Goal: Task Accomplishment & Management: Use online tool/utility

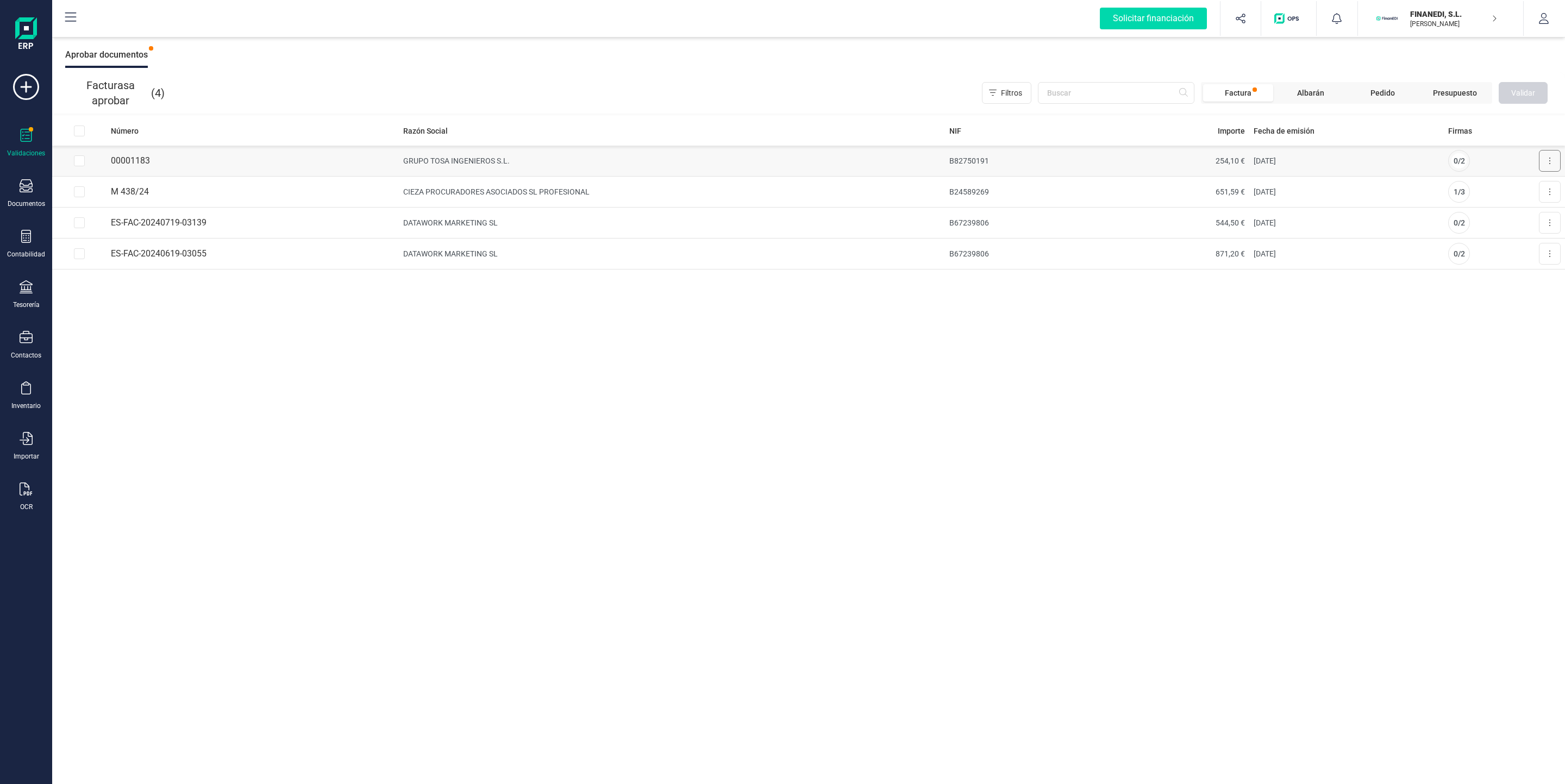
click at [1544, 161] on button at bounding box center [1550, 160] width 22 height 22
click at [1523, 193] on button "Aprobar factura" at bounding box center [1519, 187] width 82 height 22
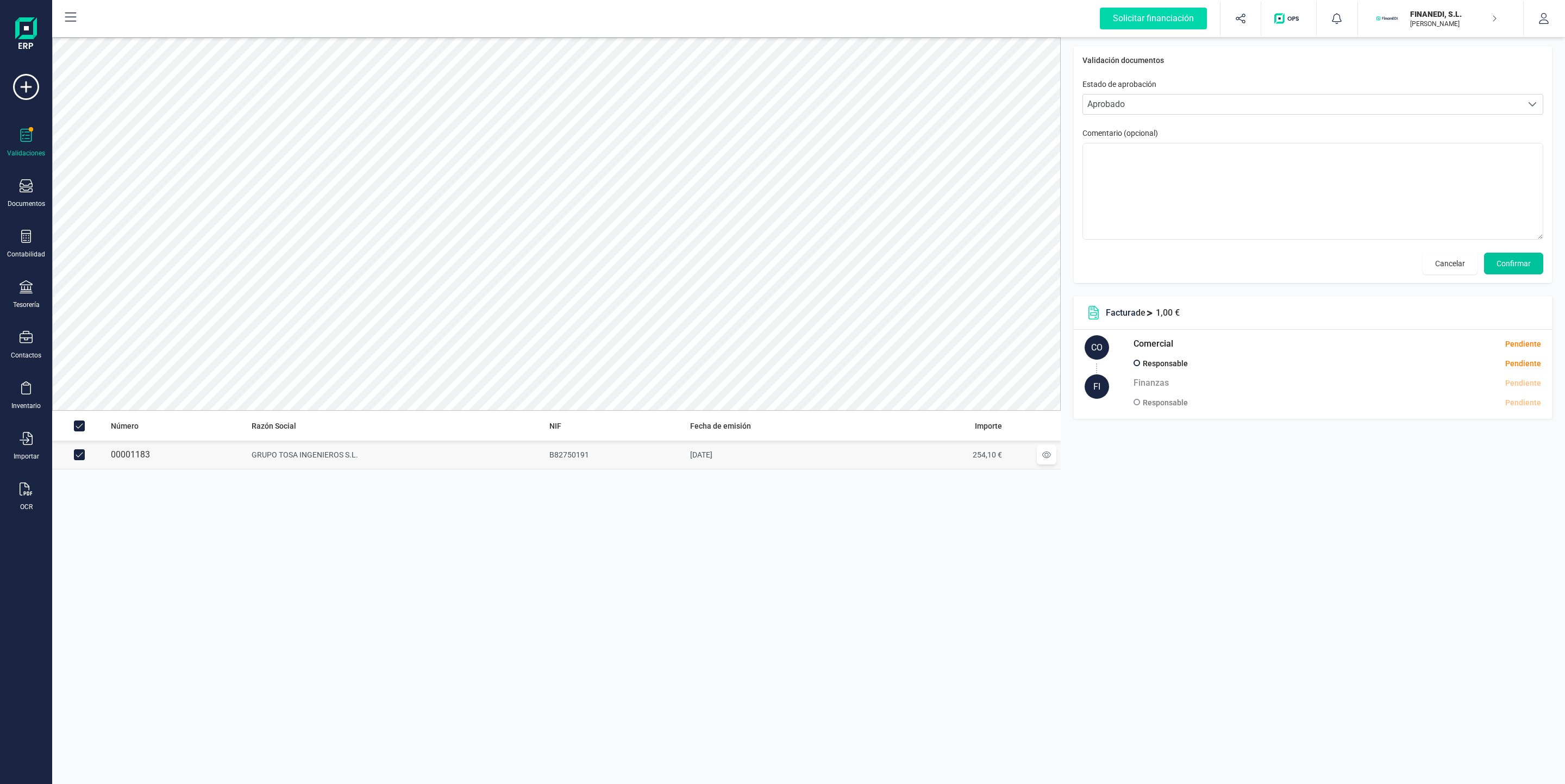
click at [1506, 264] on span "Confirmar" at bounding box center [1514, 263] width 34 height 10
click at [1521, 261] on span "Confirmar" at bounding box center [1514, 263] width 34 height 10
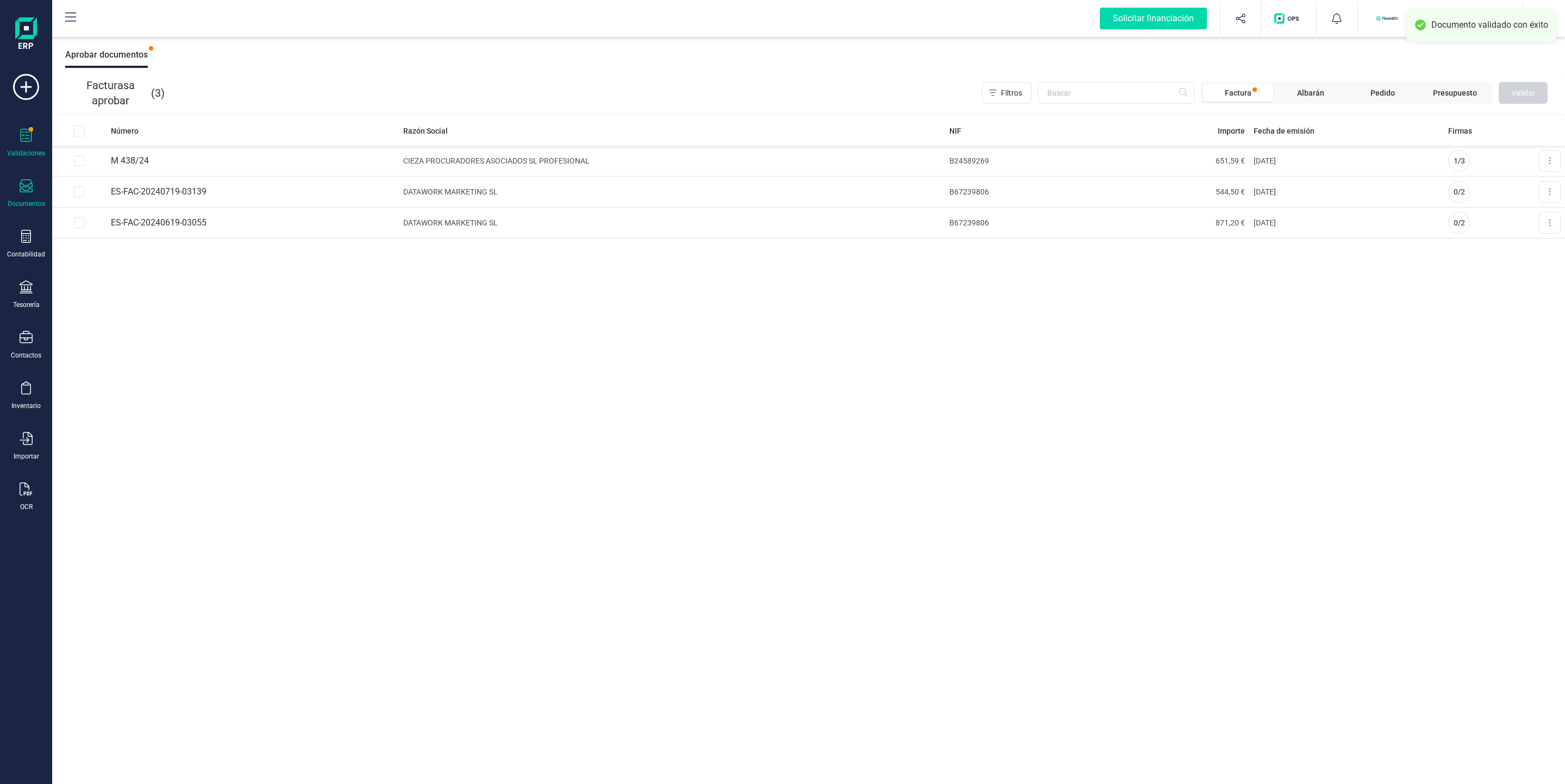
click at [12, 194] on div "Documentos" at bounding box center [27, 193] width 44 height 28
click at [124, 223] on div at bounding box center [126, 225] width 20 height 5
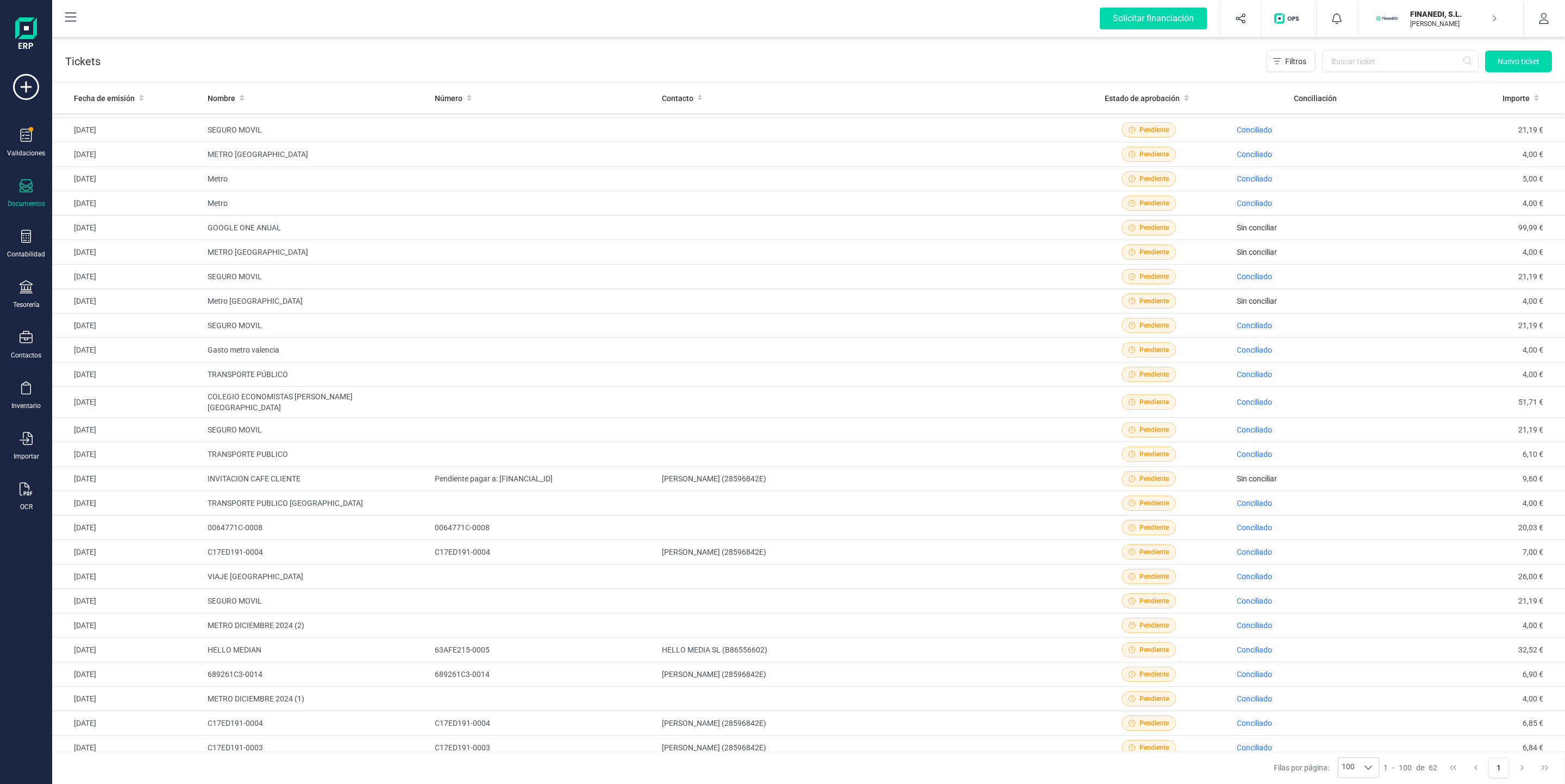
scroll to position [101, 0]
click at [943, 470] on td "[PERSON_NAME] (28596842E)" at bounding box center [861, 471] width 408 height 25
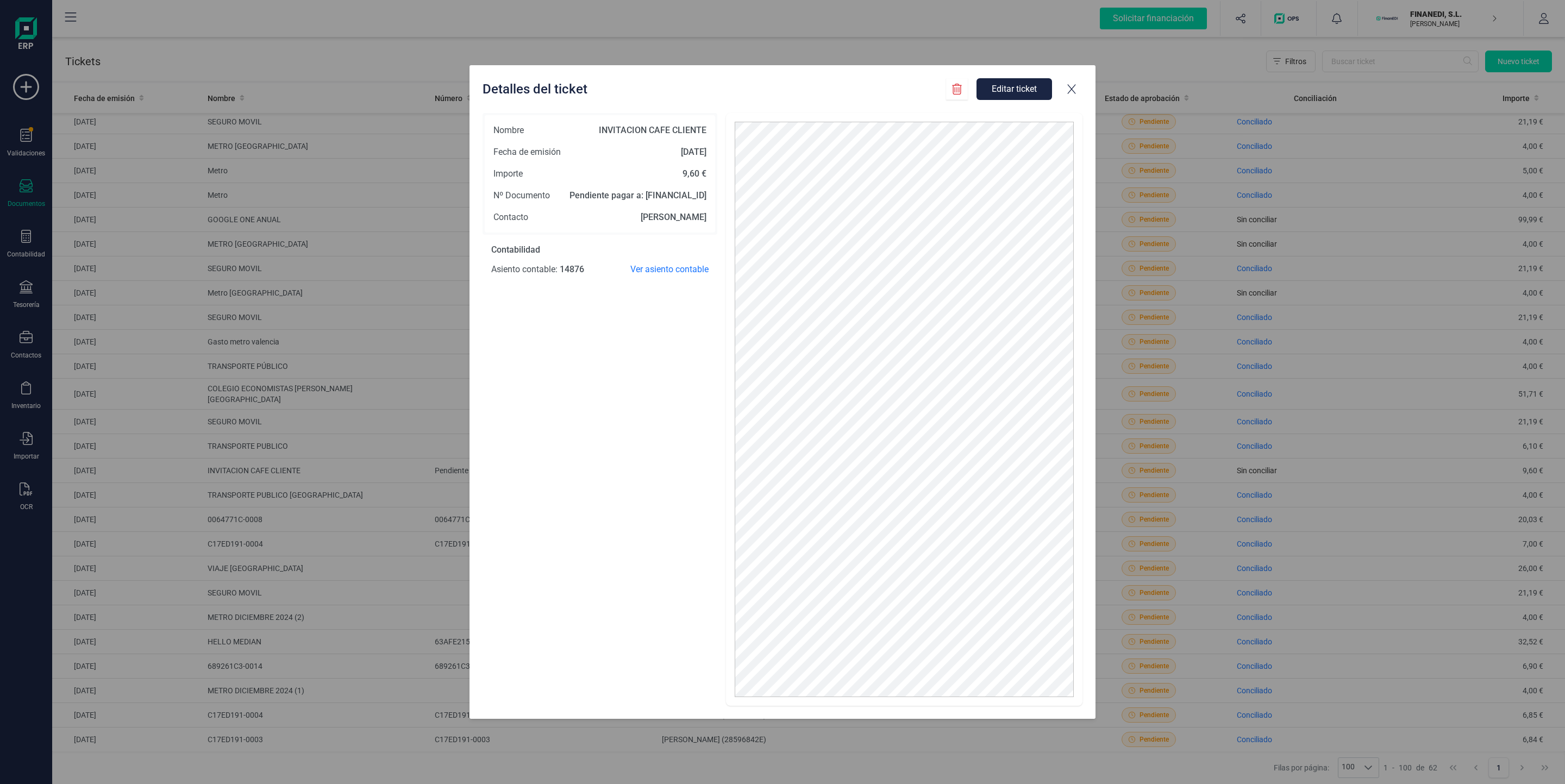
click at [1074, 91] on icon at bounding box center [1071, 88] width 10 height 10
